Goal: Share content: Share content

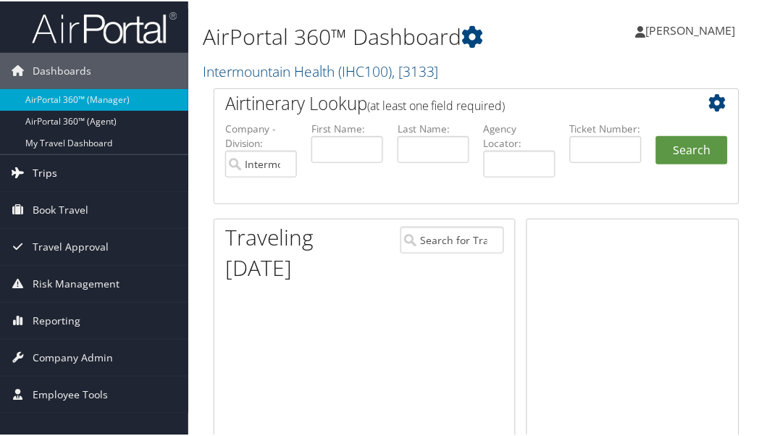
click at [52, 174] on span "Trips" at bounding box center [45, 171] width 25 height 36
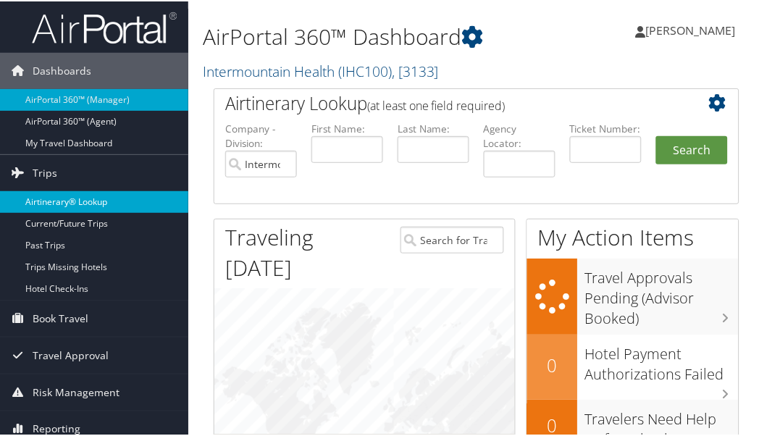
drag, startPoint x: 56, startPoint y: 196, endPoint x: 69, endPoint y: 196, distance: 13.0
click at [58, 197] on link "Airtinerary® Lookup" at bounding box center [94, 201] width 188 height 22
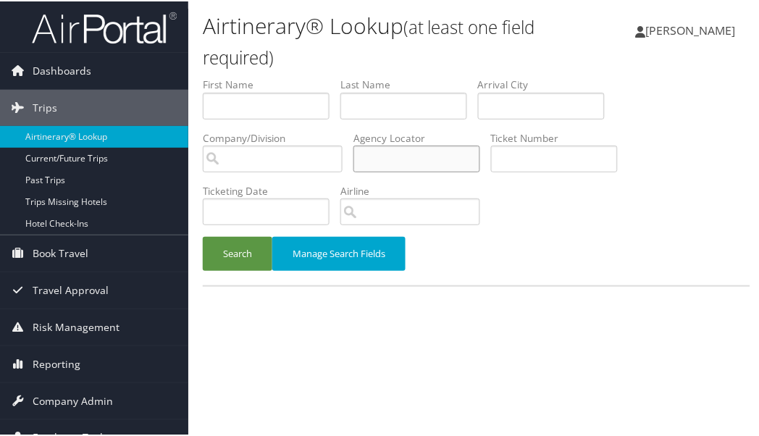
click at [440, 161] on input "text" at bounding box center [416, 157] width 127 height 27
paste input "D2MSHX"
type input "D2MSHX"
click at [241, 247] on button "Search" at bounding box center [237, 252] width 69 height 34
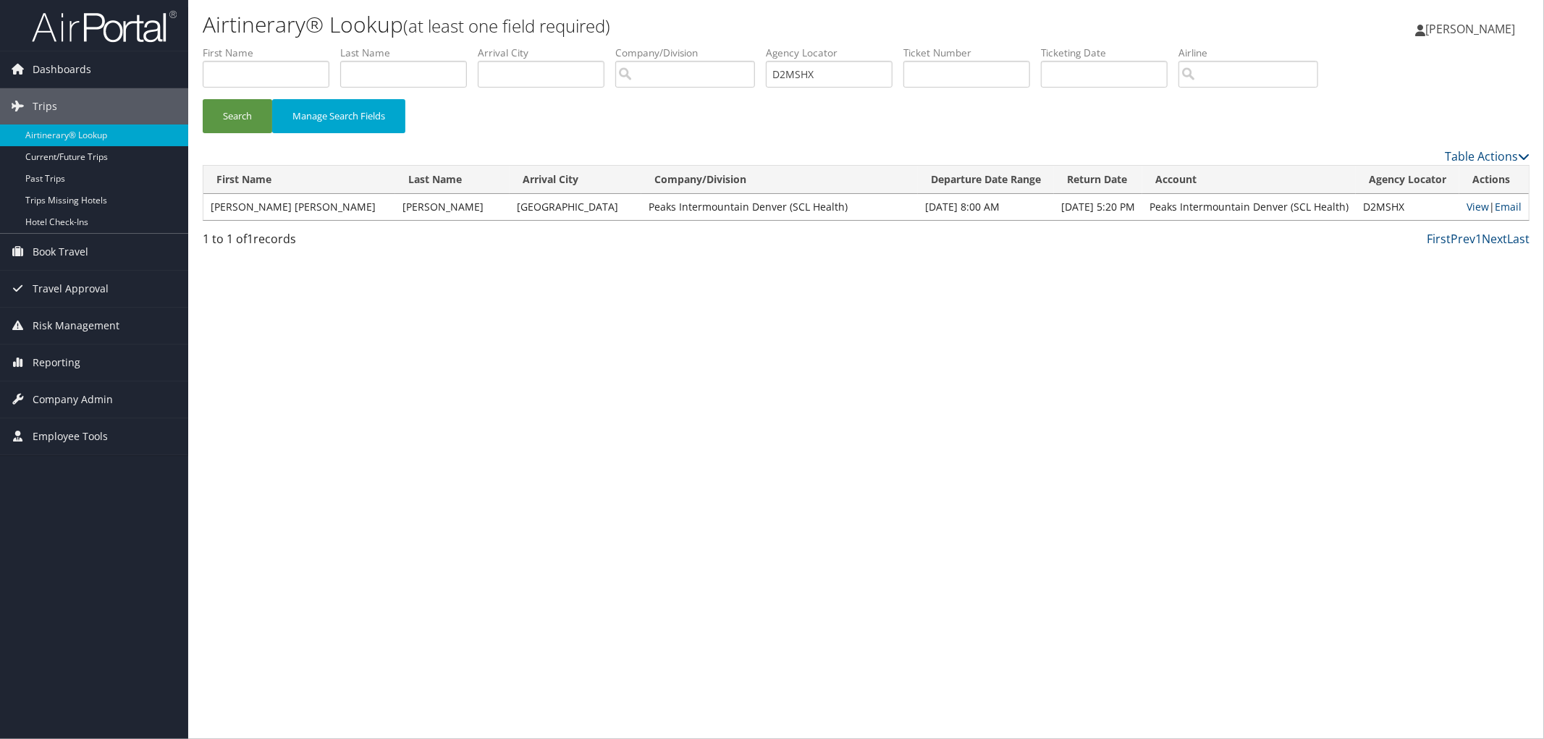
click at [764, 198] on td "View | Email" at bounding box center [1493, 207] width 69 height 26
click at [764, 201] on link "View" at bounding box center [1478, 207] width 22 height 14
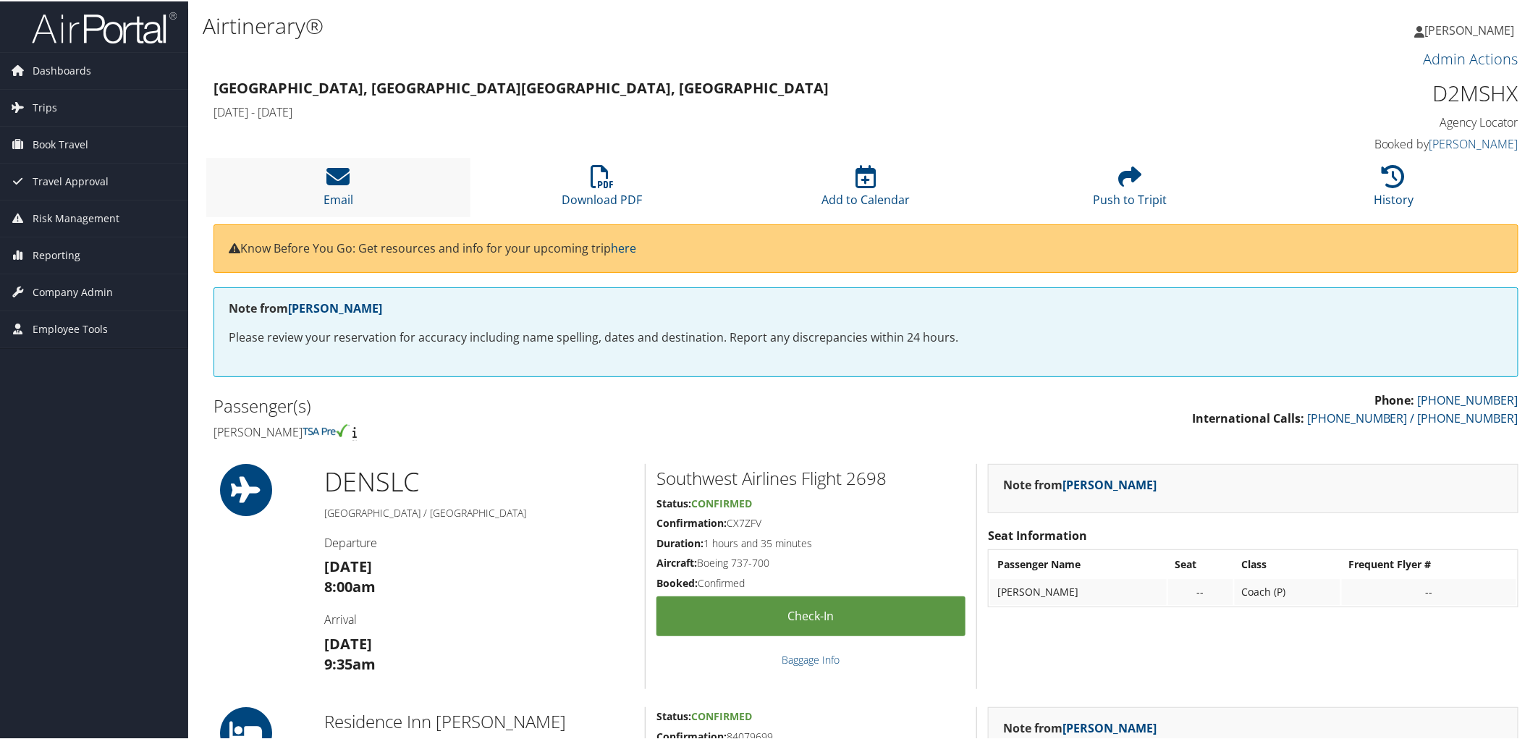
click at [352, 177] on li "Email" at bounding box center [338, 185] width 264 height 59
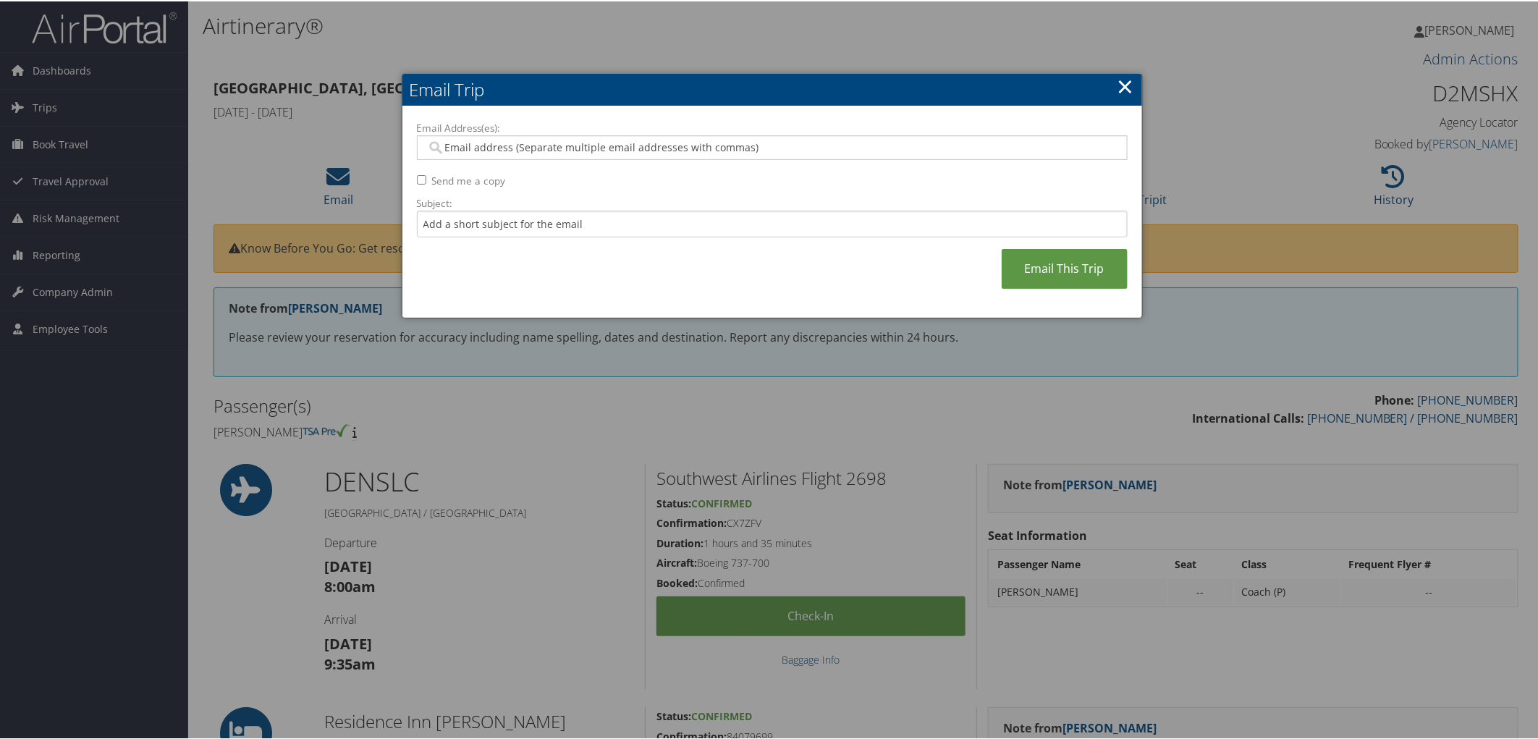
click at [489, 148] on input "Email Address(es):" at bounding box center [771, 146] width 691 height 14
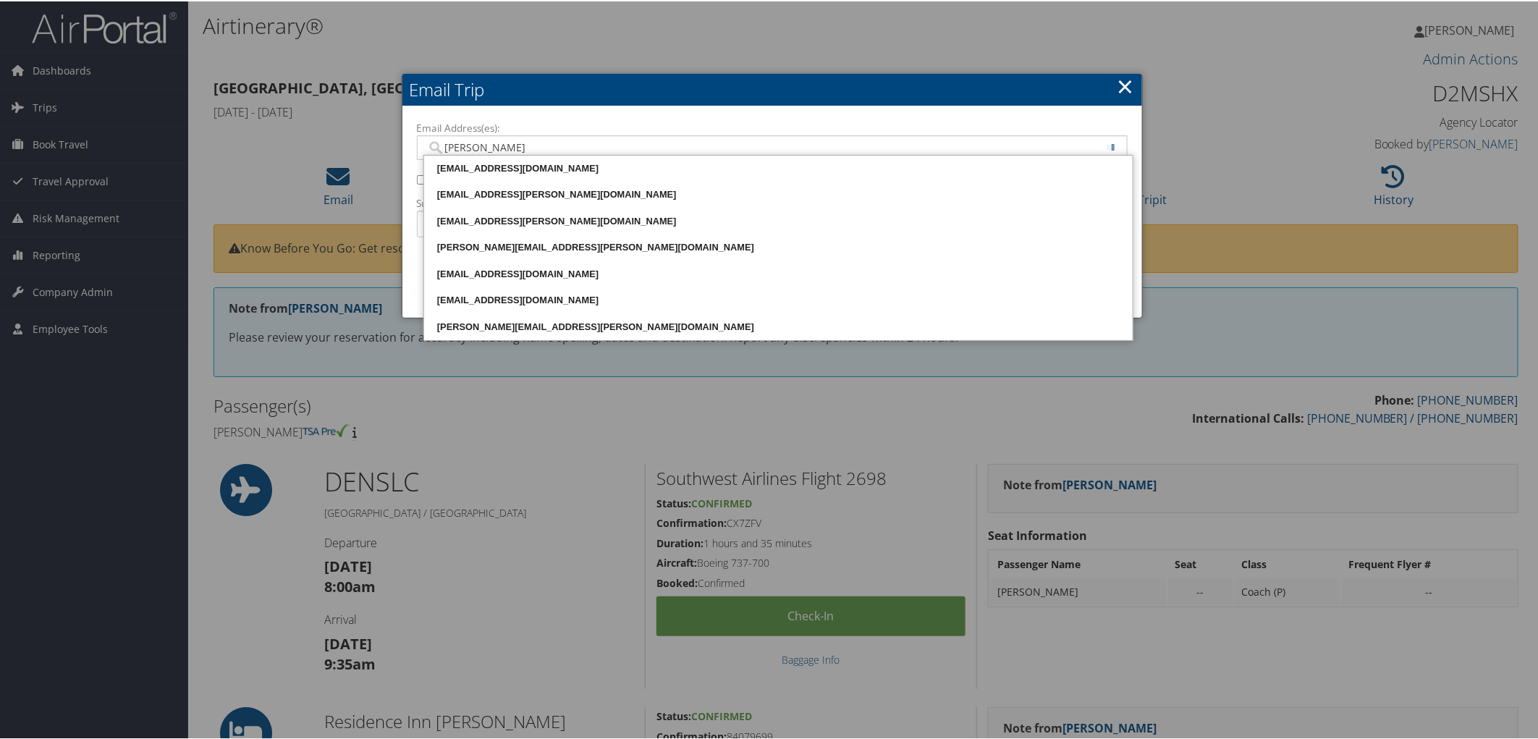
type input "christine."
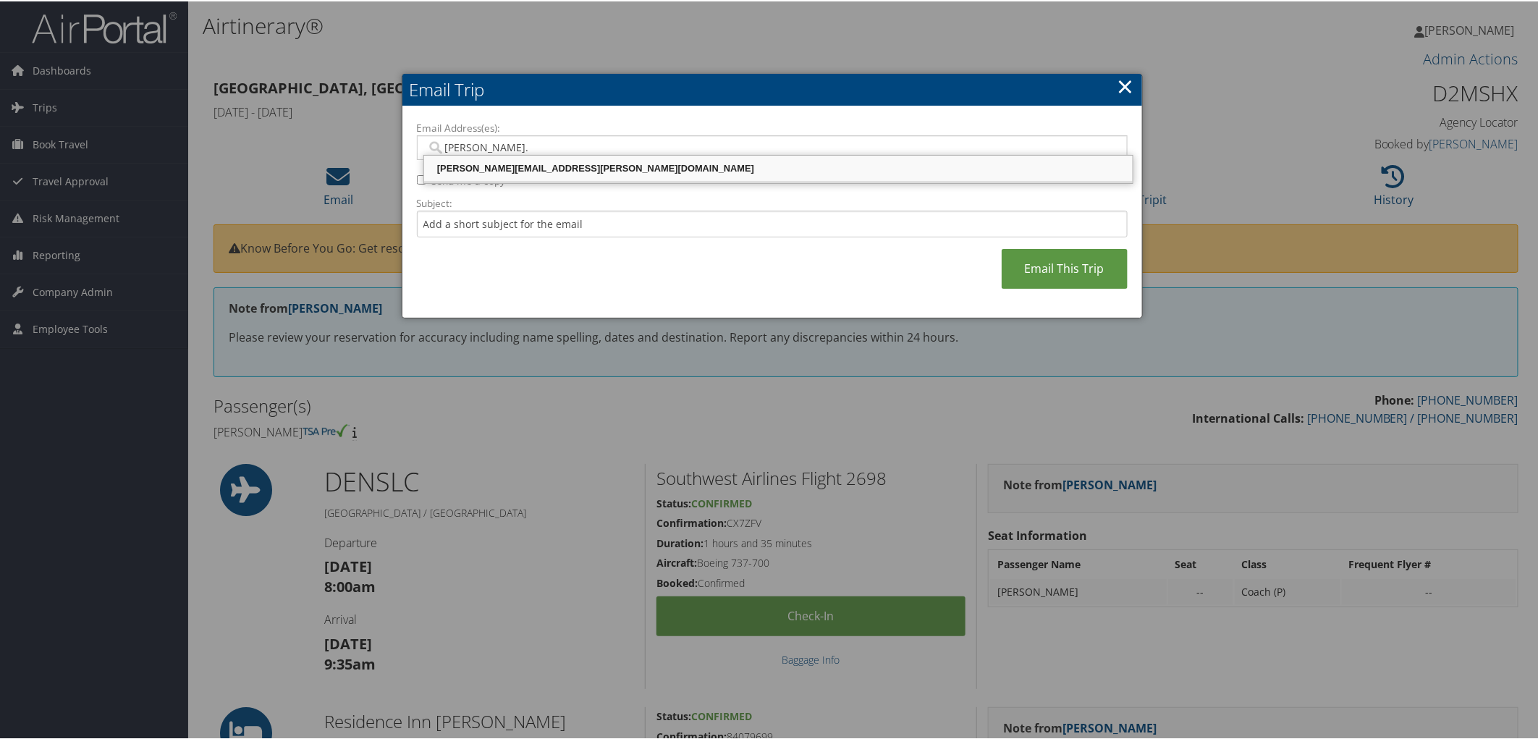
click at [530, 162] on div "christine.armstrong@imail.org" at bounding box center [778, 167] width 704 height 14
type input "christine.armstrong@imail.org"
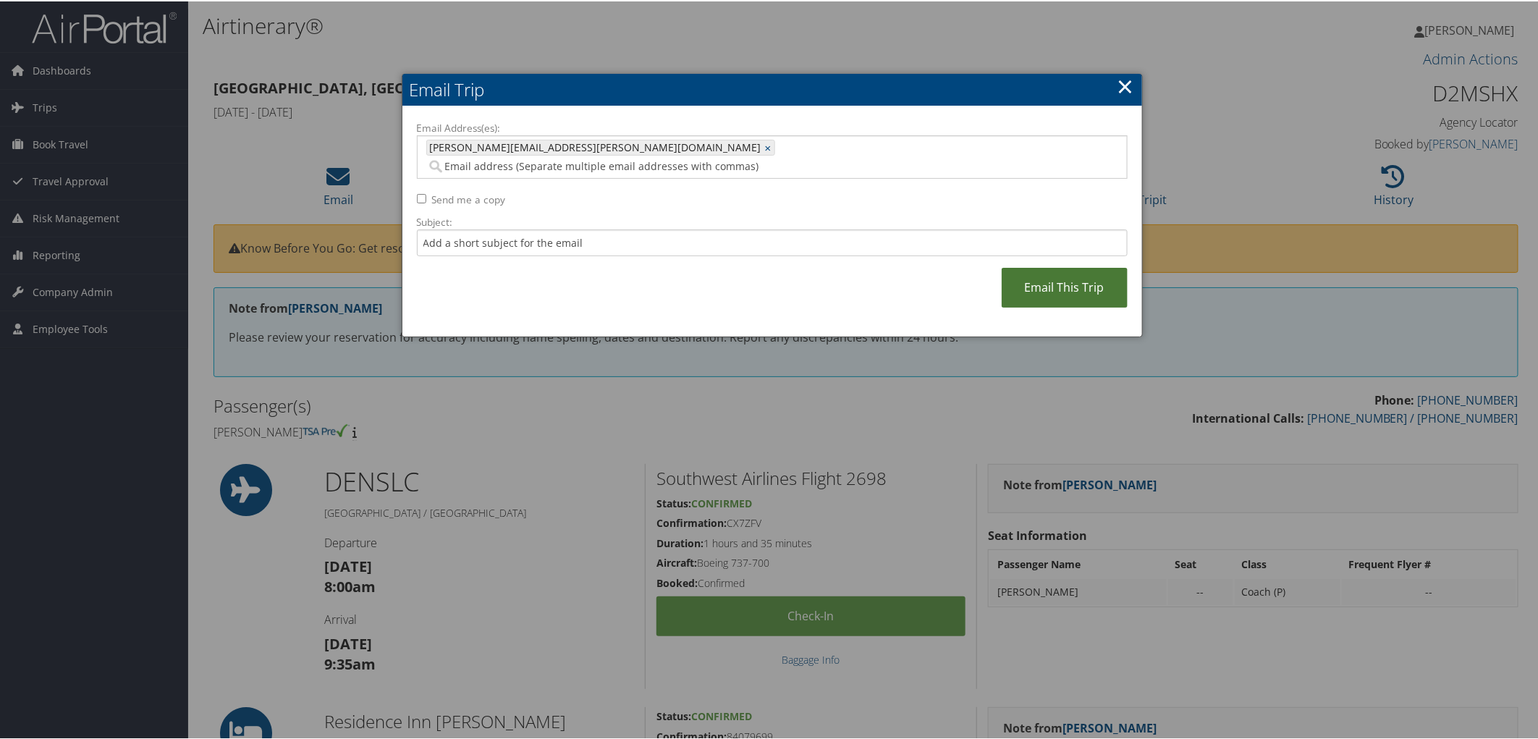
click at [1047, 266] on link "Email This Trip" at bounding box center [1065, 286] width 126 height 40
